Goal: Task Accomplishment & Management: Manage account settings

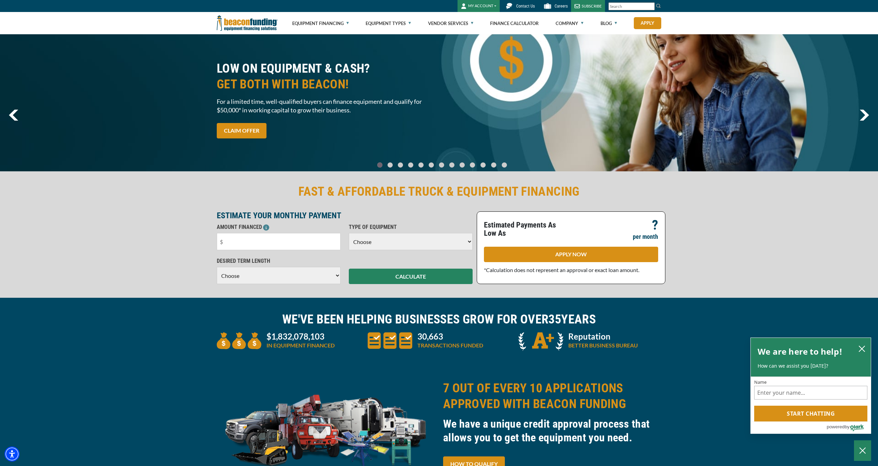
click at [490, 5] on button "MY ACCOUNT" at bounding box center [478, 6] width 42 height 12
click at [487, 22] on link "Login" at bounding box center [485, 20] width 54 height 16
click at [488, 6] on button "MY ACCOUNT" at bounding box center [478, 6] width 42 height 12
click at [483, 19] on link "Login" at bounding box center [485, 20] width 54 height 16
click at [159, 194] on div "FAST & AFFORDABLE TRUCK & EQUIPMENT FINANCING ESTIMATE YOUR MONTHLY PAYMENT AMO…" at bounding box center [439, 234] width 878 height 128
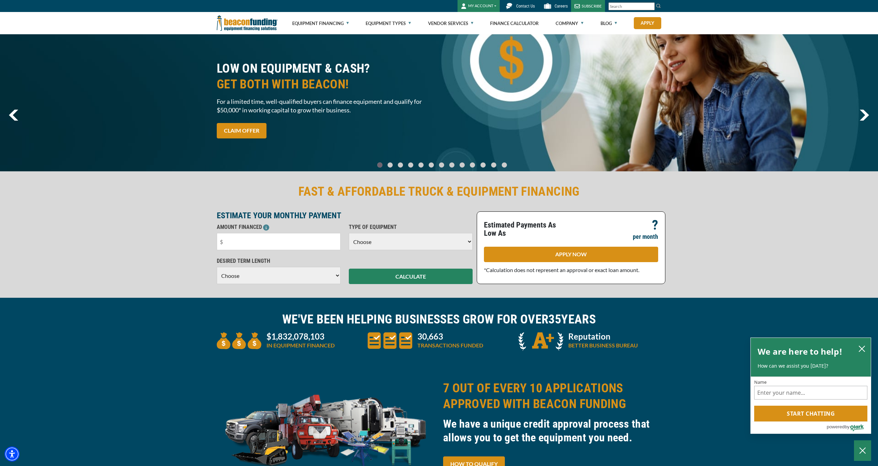
click at [485, 5] on button "MY ACCOUNT" at bounding box center [478, 6] width 42 height 12
click at [472, 21] on link "Login" at bounding box center [485, 20] width 54 height 16
click at [477, 7] on button "MY ACCOUNT" at bounding box center [478, 6] width 42 height 12
click at [474, 23] on link "Login" at bounding box center [485, 20] width 54 height 16
